Goal: Task Accomplishment & Management: Use online tool/utility

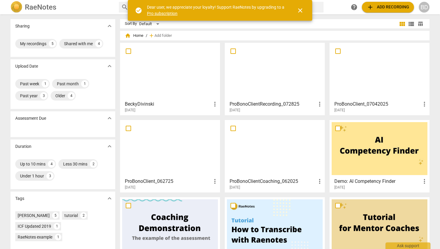
click at [161, 72] on div at bounding box center [170, 71] width 96 height 53
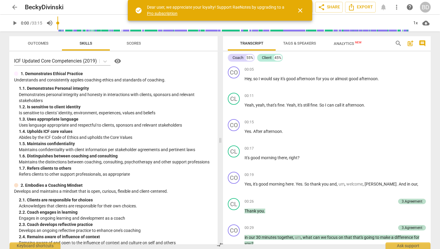
click at [299, 10] on span "close" at bounding box center [300, 10] width 7 height 7
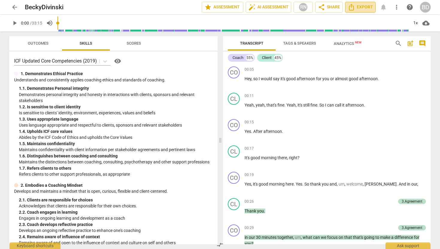
click at [363, 6] on span "Export" at bounding box center [360, 7] width 25 height 7
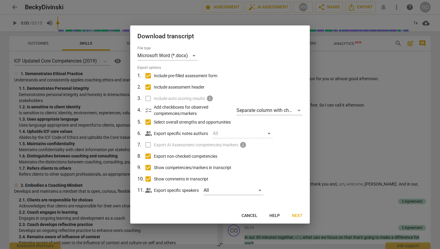
click at [148, 179] on input "Show comments in transcript" at bounding box center [147, 178] width 11 height 11
checkbox input "false"
click at [149, 169] on input "Show competencies/markers in transcript" at bounding box center [147, 167] width 11 height 11
checkbox input "false"
click at [148, 156] on input "Export non-checked competencies" at bounding box center [147, 156] width 11 height 11
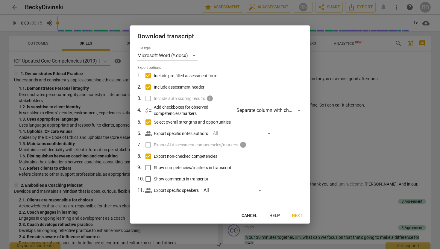
checkbox input "false"
click at [294, 216] on span "Next" at bounding box center [297, 216] width 11 height 6
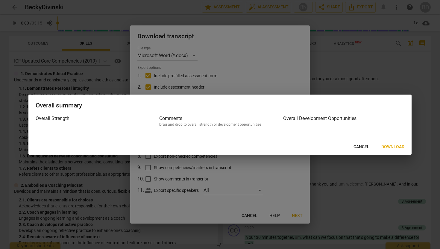
click at [389, 148] on span "Download" at bounding box center [392, 147] width 23 height 6
